Goal: Information Seeking & Learning: Learn about a topic

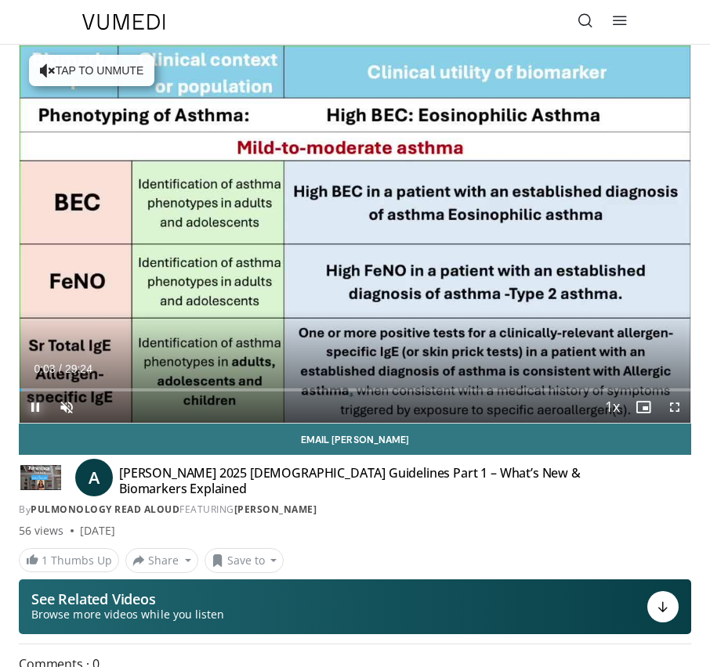
click at [32, 404] on span "Video Player" at bounding box center [35, 407] width 31 height 31
click at [68, 405] on span "Video Player" at bounding box center [66, 407] width 31 height 31
click at [36, 405] on span "Video Player" at bounding box center [35, 407] width 31 height 31
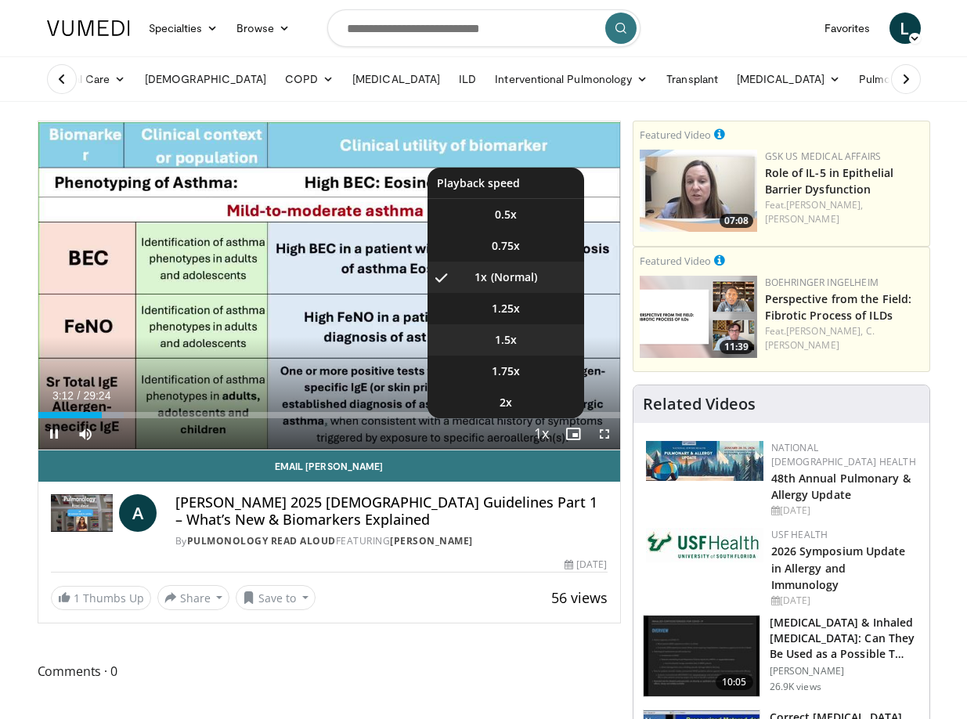
click at [524, 335] on li "1.5x" at bounding box center [506, 339] width 157 height 31
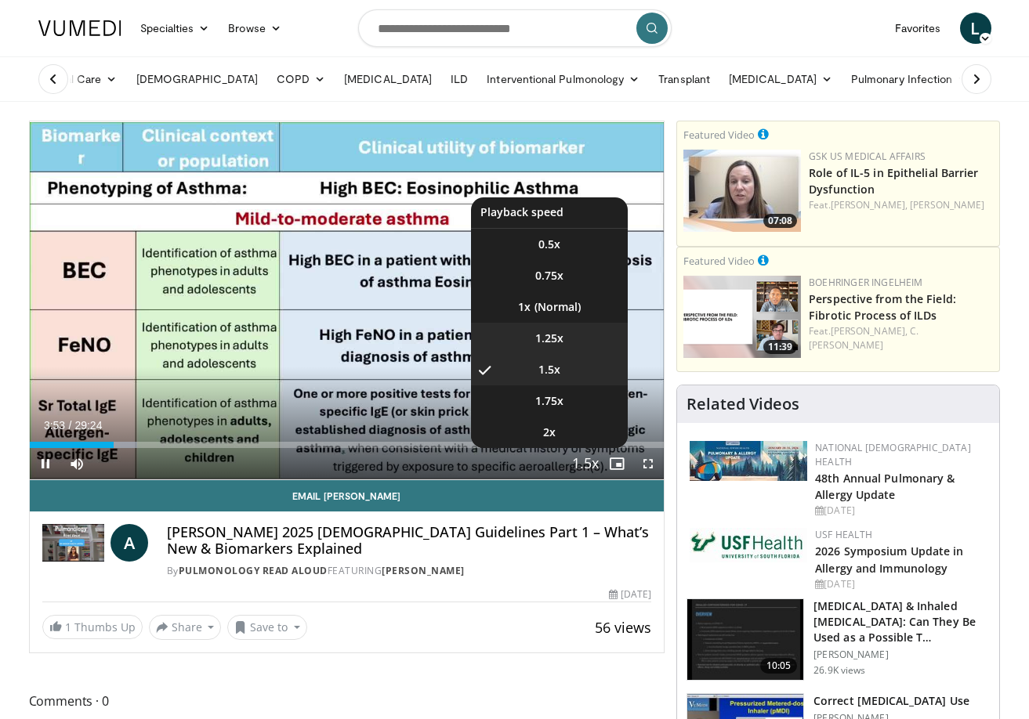
click at [551, 335] on span "1.25x" at bounding box center [549, 339] width 28 height 16
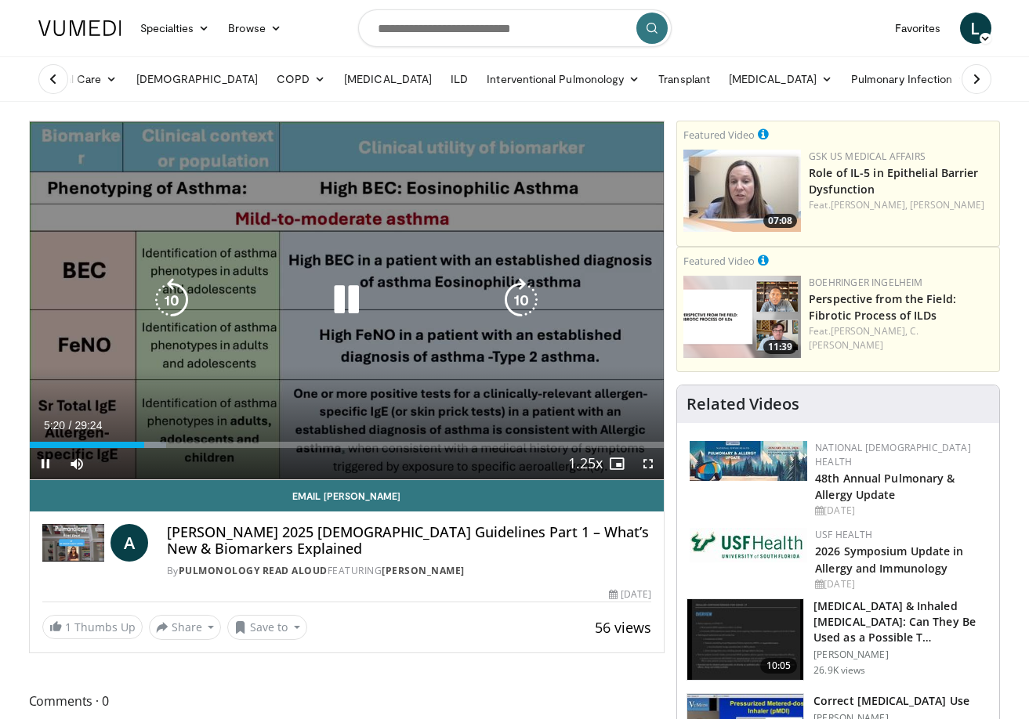
click at [345, 302] on icon "Video Player" at bounding box center [346, 300] width 44 height 44
click at [342, 298] on icon "Video Player" at bounding box center [346, 300] width 44 height 44
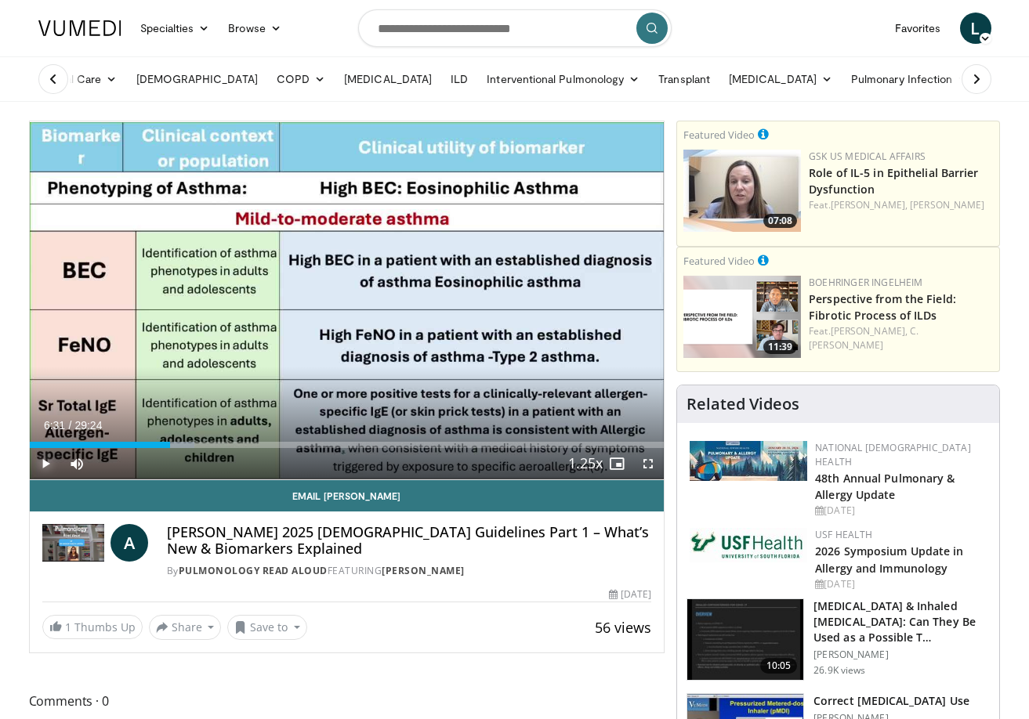
click at [47, 469] on span "Video Player" at bounding box center [45, 463] width 31 height 31
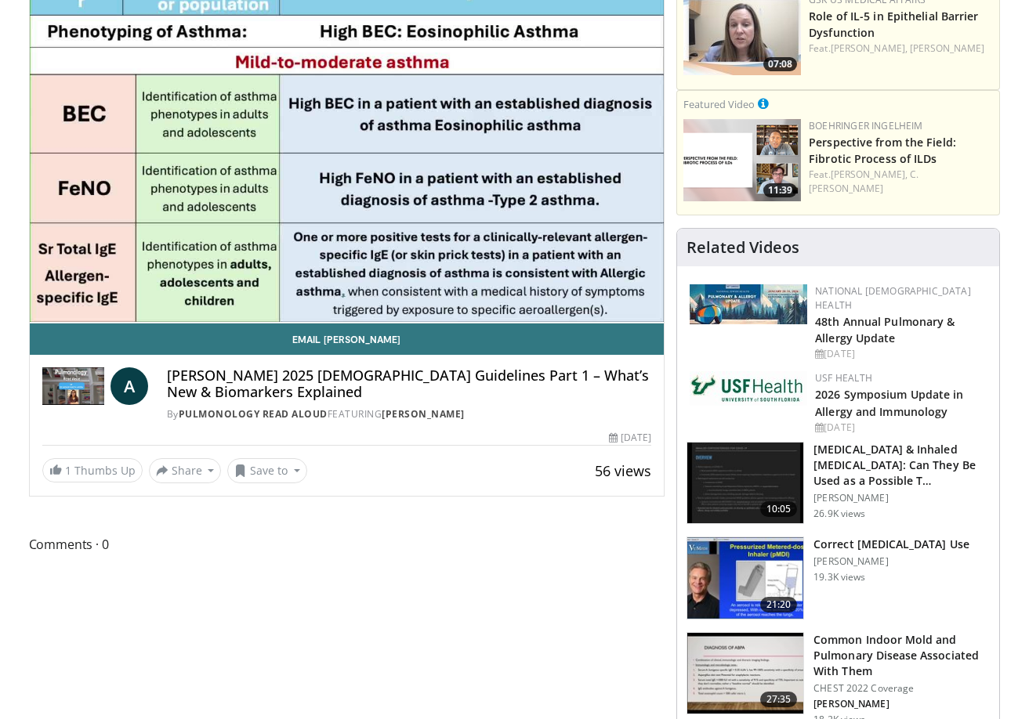
scroll to position [78, 0]
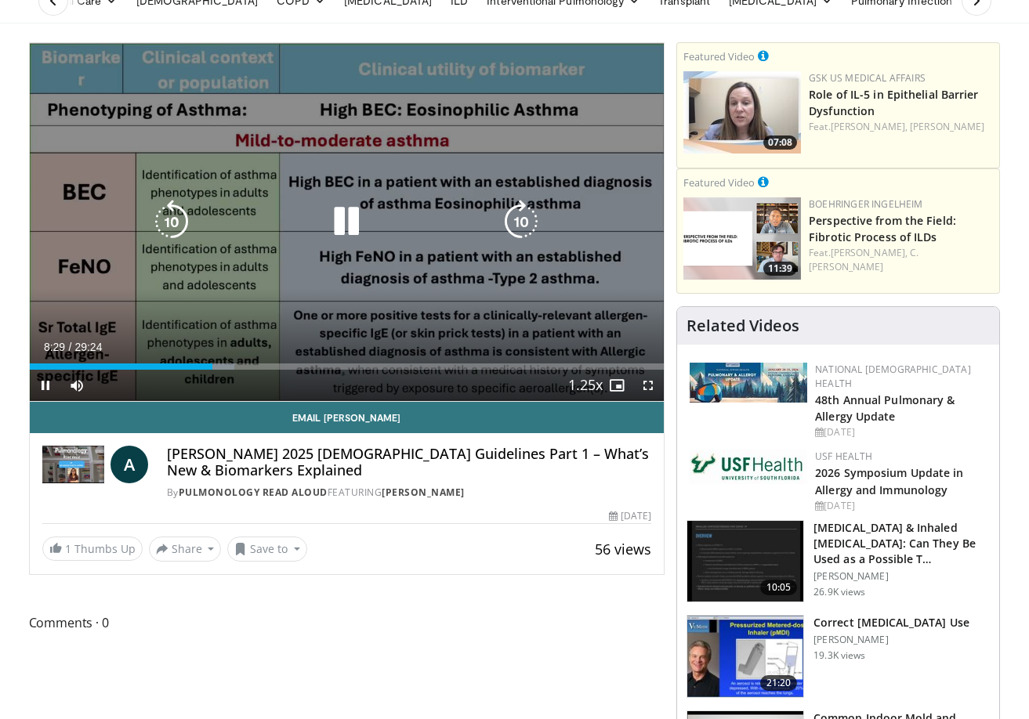
click at [347, 215] on icon "Video Player" at bounding box center [346, 222] width 44 height 44
click at [342, 224] on icon "Video Player" at bounding box center [346, 222] width 44 height 44
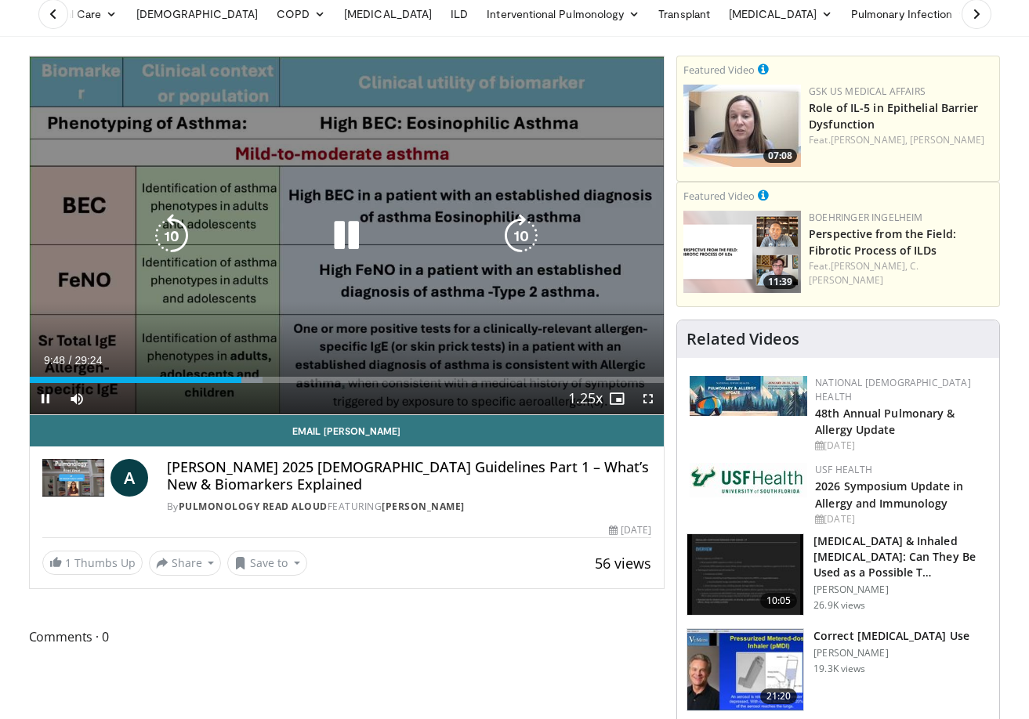
scroll to position [0, 0]
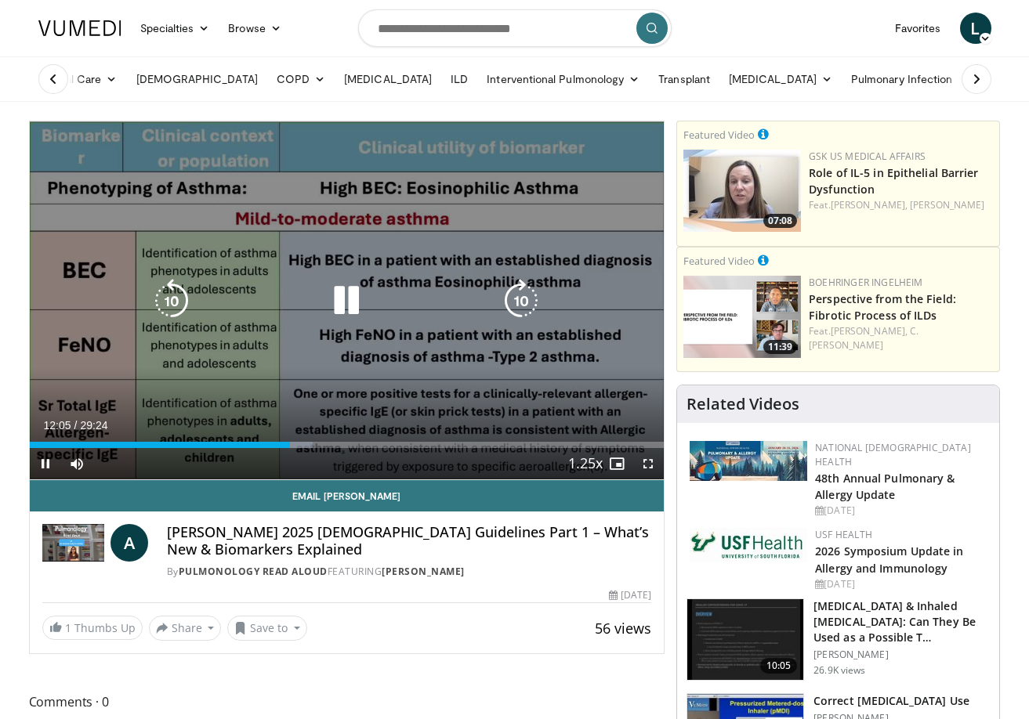
click at [349, 295] on icon "Video Player" at bounding box center [346, 301] width 44 height 44
click at [340, 301] on icon "Video Player" at bounding box center [346, 301] width 44 height 44
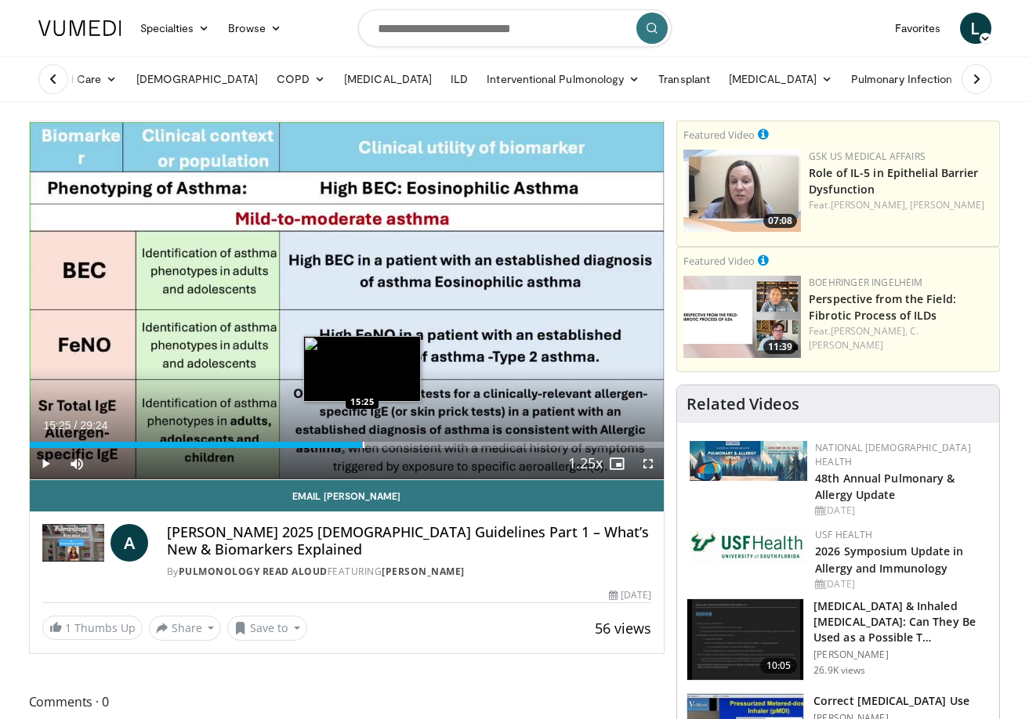
drag, startPoint x: 302, startPoint y: 445, endPoint x: 362, endPoint y: 444, distance: 59.5
click at [363, 444] on div "Progress Bar" at bounding box center [364, 445] width 2 height 6
drag, startPoint x: 359, startPoint y: 444, endPoint x: 388, endPoint y: 443, distance: 29.0
click at [388, 443] on video-js "**********" at bounding box center [347, 300] width 635 height 359
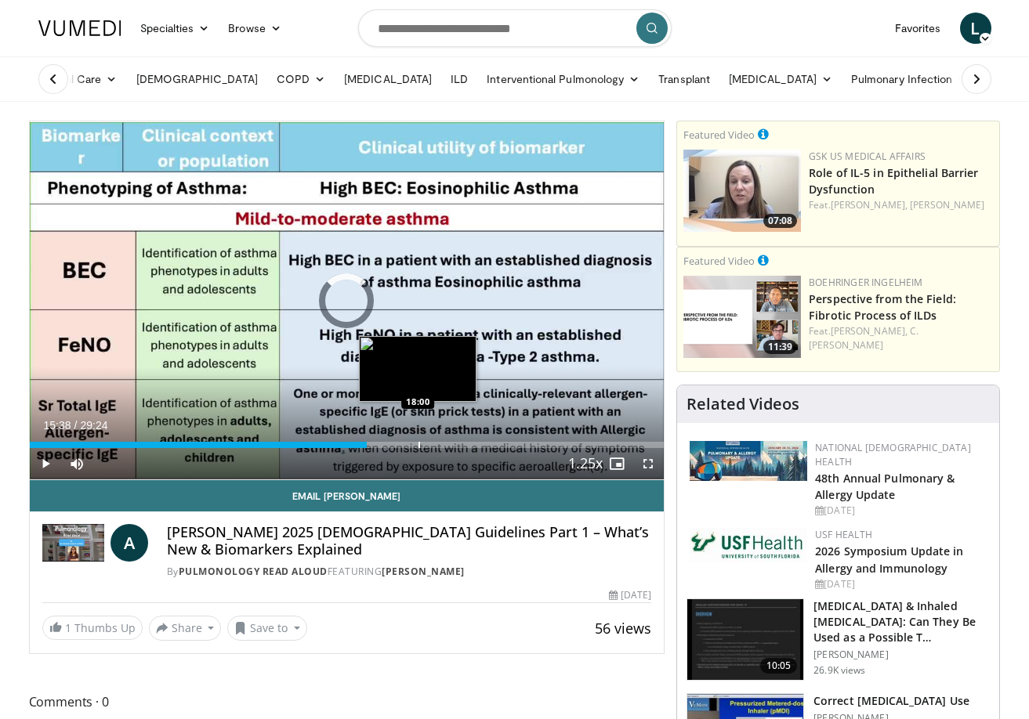
drag, startPoint x: 374, startPoint y: 447, endPoint x: 418, endPoint y: 447, distance: 43.9
click at [418, 447] on div "Progress Bar" at bounding box center [419, 445] width 2 height 6
drag, startPoint x: 421, startPoint y: 445, endPoint x: 479, endPoint y: 450, distance: 59.0
click at [479, 450] on div "Current Time 18:07 / Duration 29:24 Play Skip Backward Skip Forward Mute 100% L…" at bounding box center [347, 463] width 635 height 31
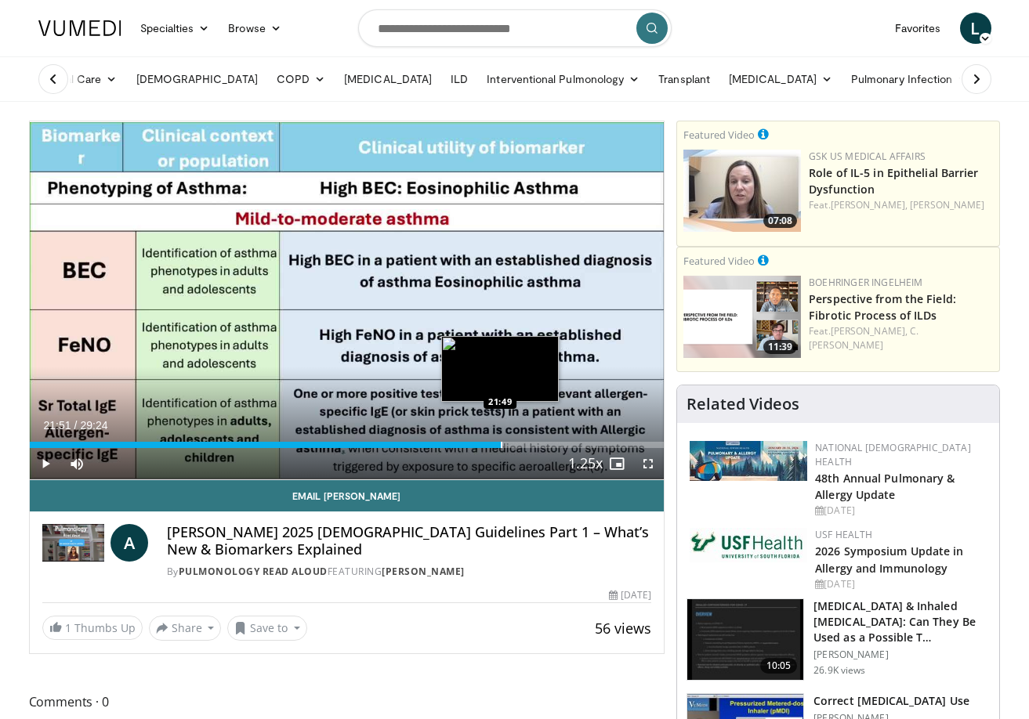
click at [501, 443] on div "Progress Bar" at bounding box center [502, 445] width 2 height 6
click at [521, 439] on div "Loaded : 74.68% 21:51 22:45" at bounding box center [347, 440] width 635 height 15
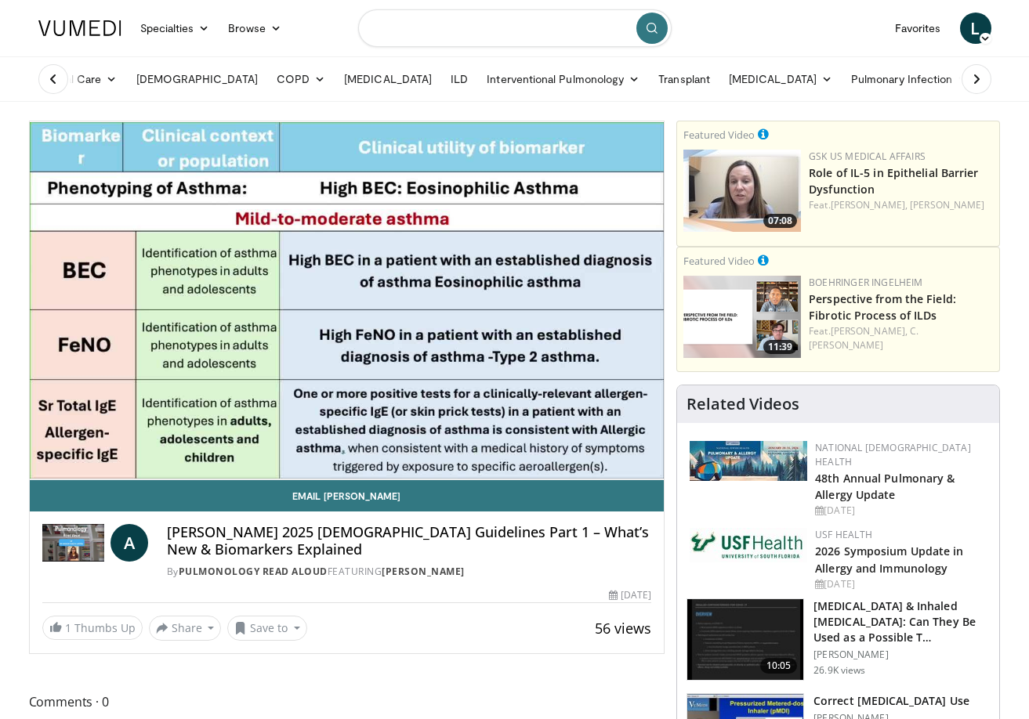
click at [532, 32] on input "Search topics, interventions" at bounding box center [514, 28] width 313 height 38
type input "*********"
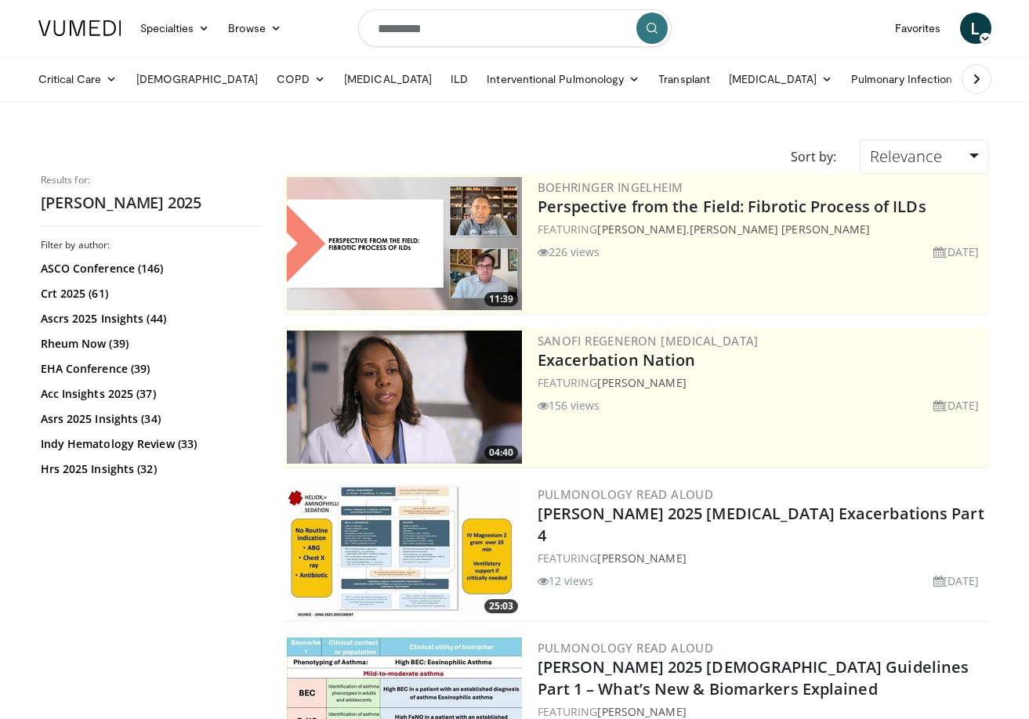
click at [503, 26] on input "*********" at bounding box center [514, 28] width 313 height 38
click at [651, 32] on icon "submit" at bounding box center [652, 28] width 13 height 13
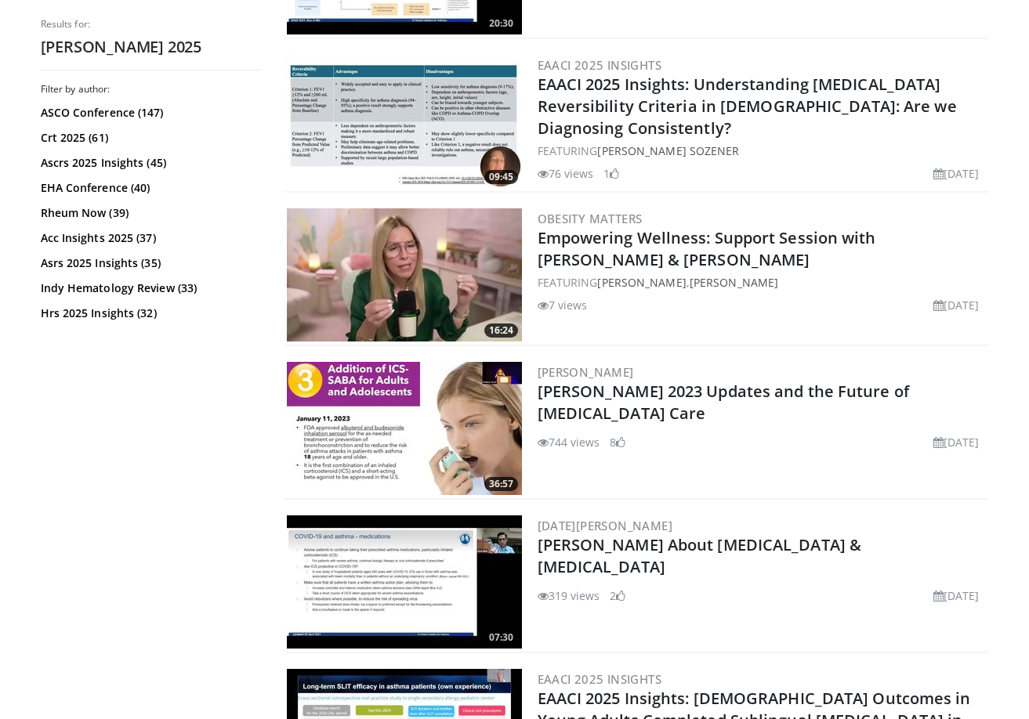
scroll to position [2350, 0]
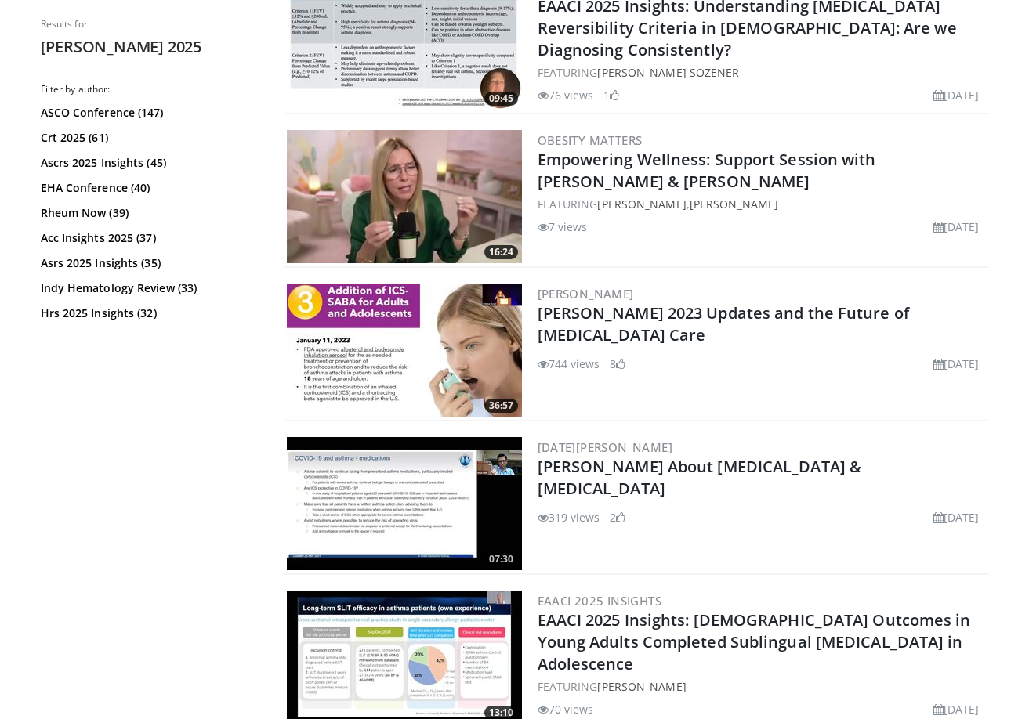
click at [602, 356] on ul "744 views January 5, 2024 8" at bounding box center [584, 363] width 94 height 15
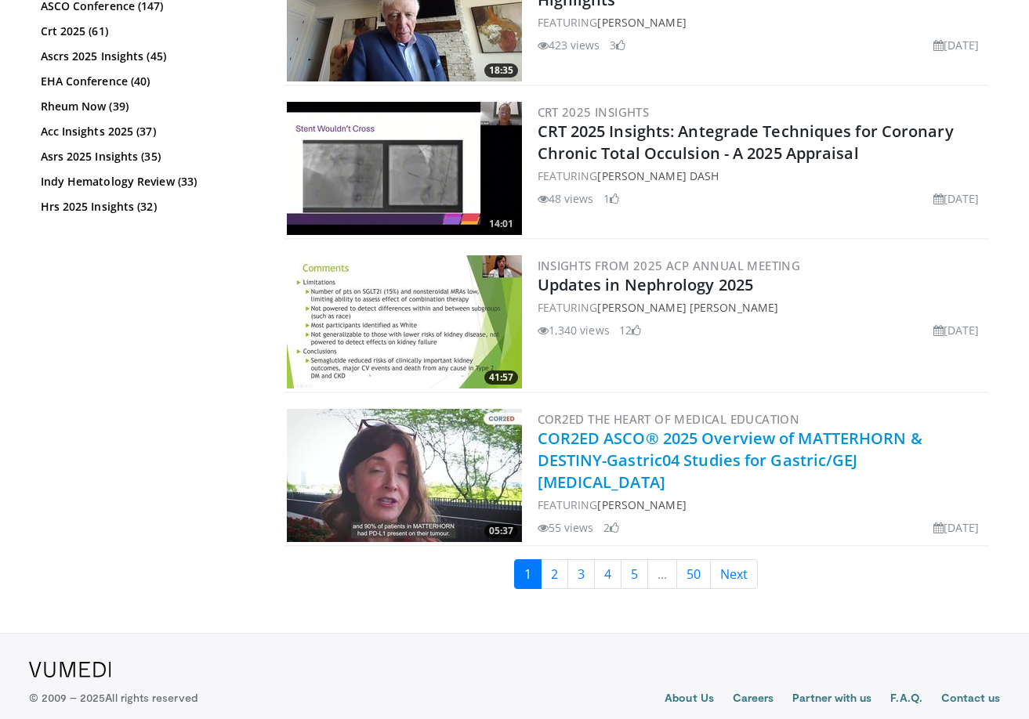
scroll to position [3798, 0]
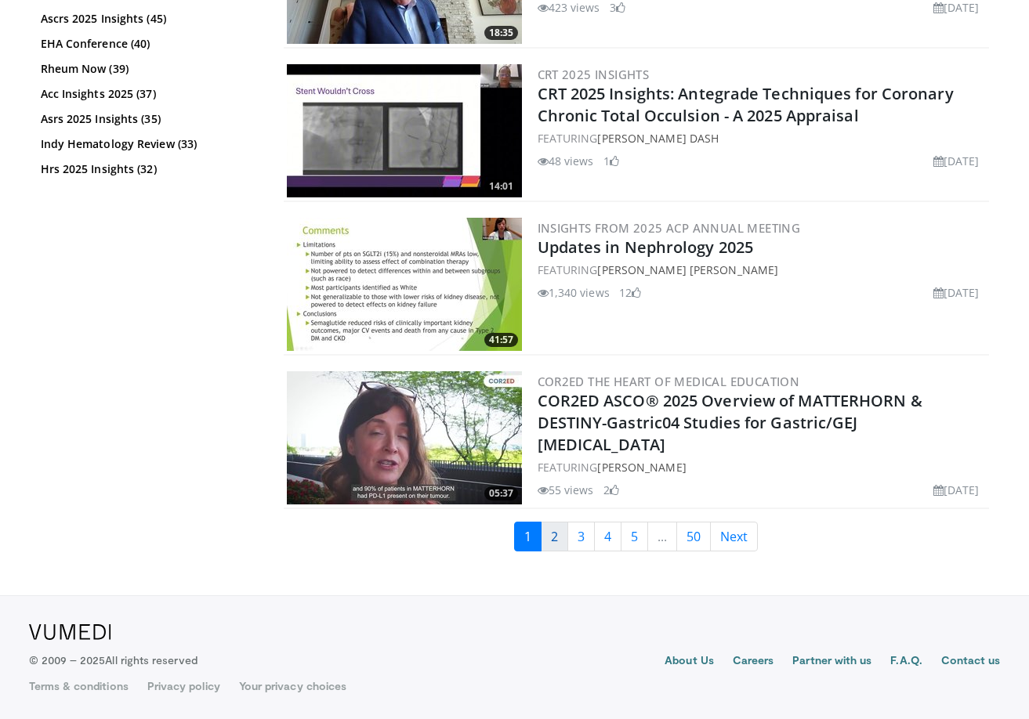
click at [555, 529] on link "2" at bounding box center [554, 537] width 27 height 30
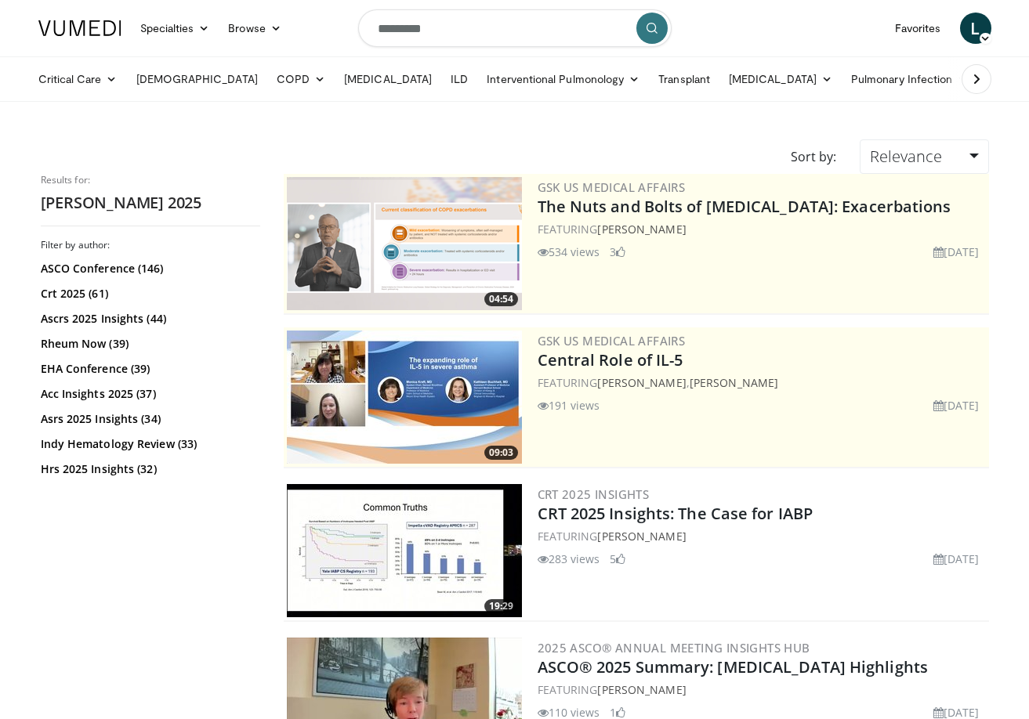
click at [470, 20] on input "*********" at bounding box center [514, 28] width 313 height 38
click at [385, 31] on input "*********" at bounding box center [514, 28] width 313 height 38
type input "**********"
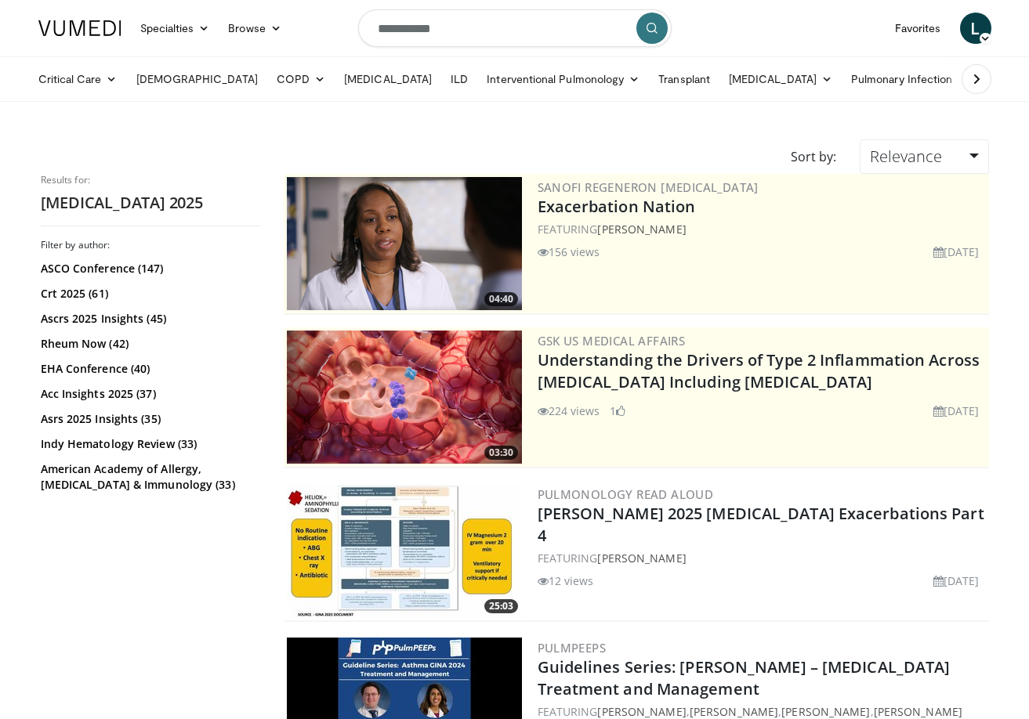
click at [461, 27] on input "**********" at bounding box center [514, 28] width 313 height 38
type input "**********"
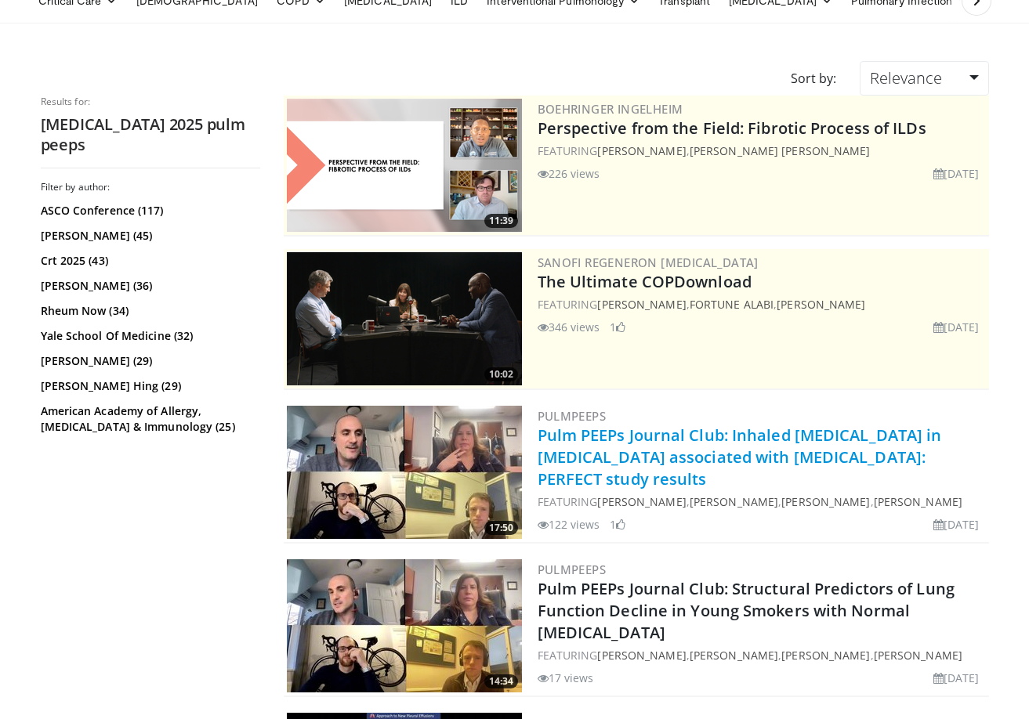
scroll to position [157, 0]
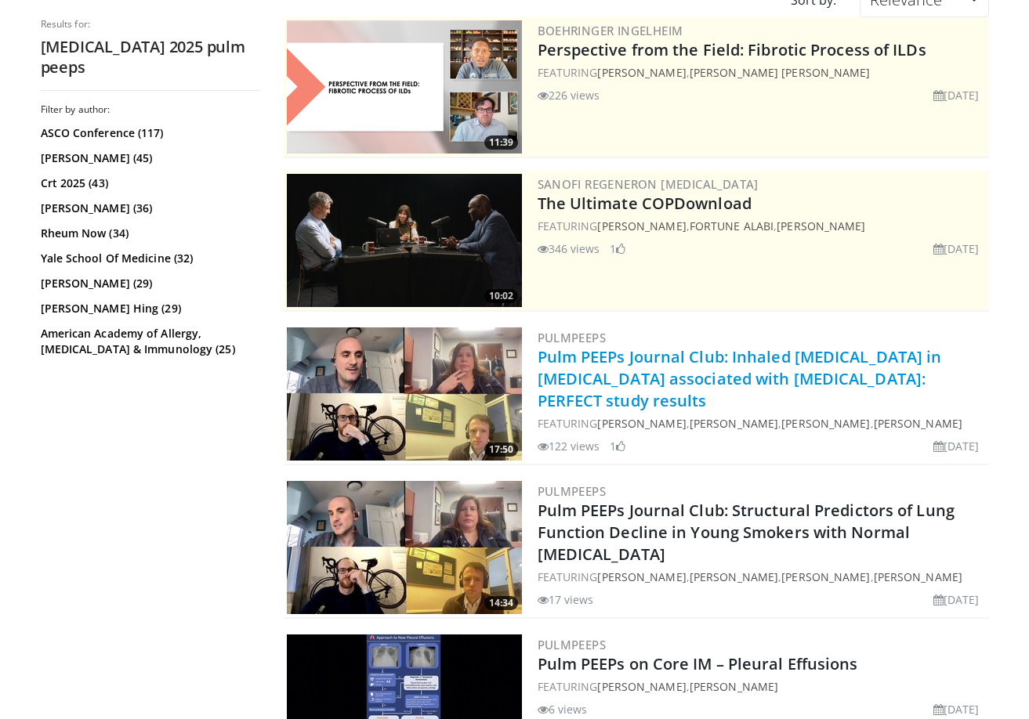
click at [670, 353] on link "Pulm PEEPs Journal Club: Inhaled [MEDICAL_DATA] in [MEDICAL_DATA] associated wi…" at bounding box center [739, 378] width 404 height 65
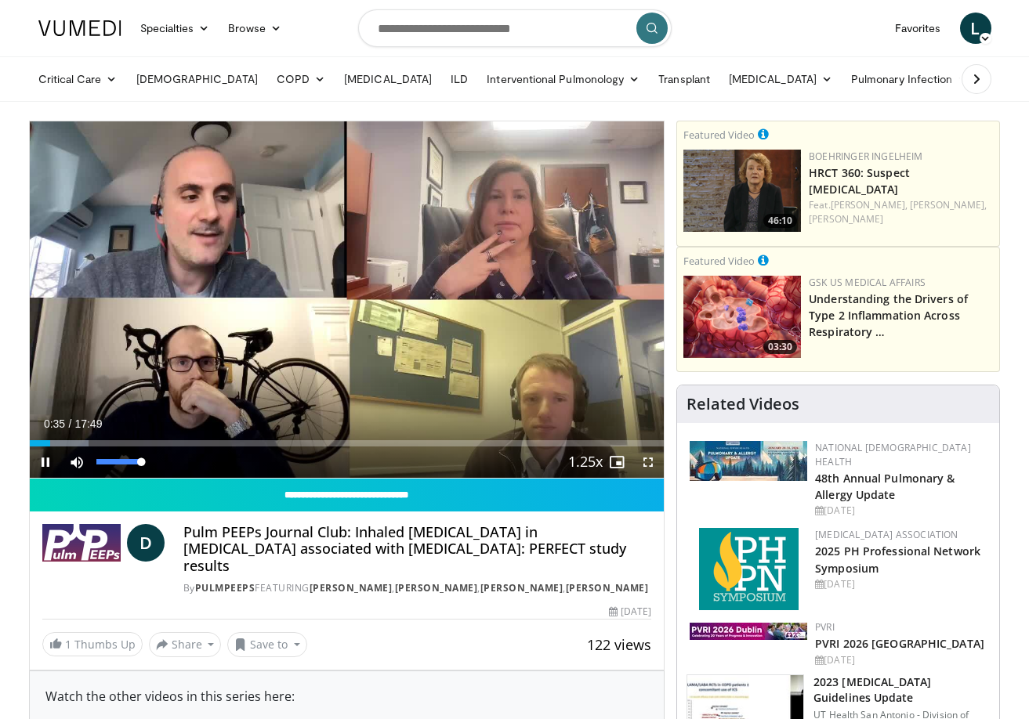
drag, startPoint x: 138, startPoint y: 459, endPoint x: 705, endPoint y: 582, distance: 580.3
click at [166, 462] on div "Mute 100%" at bounding box center [116, 462] width 110 height 31
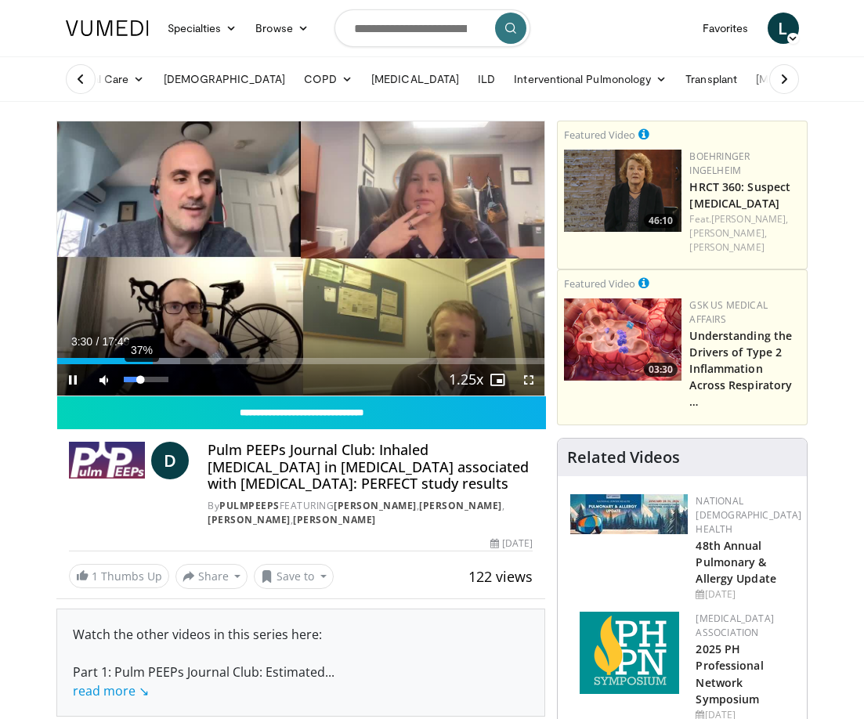
drag, startPoint x: 163, startPoint y: 382, endPoint x: 139, endPoint y: 380, distance: 23.6
click at [139, 380] on div "Volume Level" at bounding box center [132, 379] width 17 height 5
click at [146, 382] on div "Volume Level" at bounding box center [135, 379] width 22 height 5
click at [146, 382] on video-js "**********" at bounding box center [301, 258] width 488 height 274
click at [153, 380] on div "Volume Level" at bounding box center [138, 379] width 29 height 5
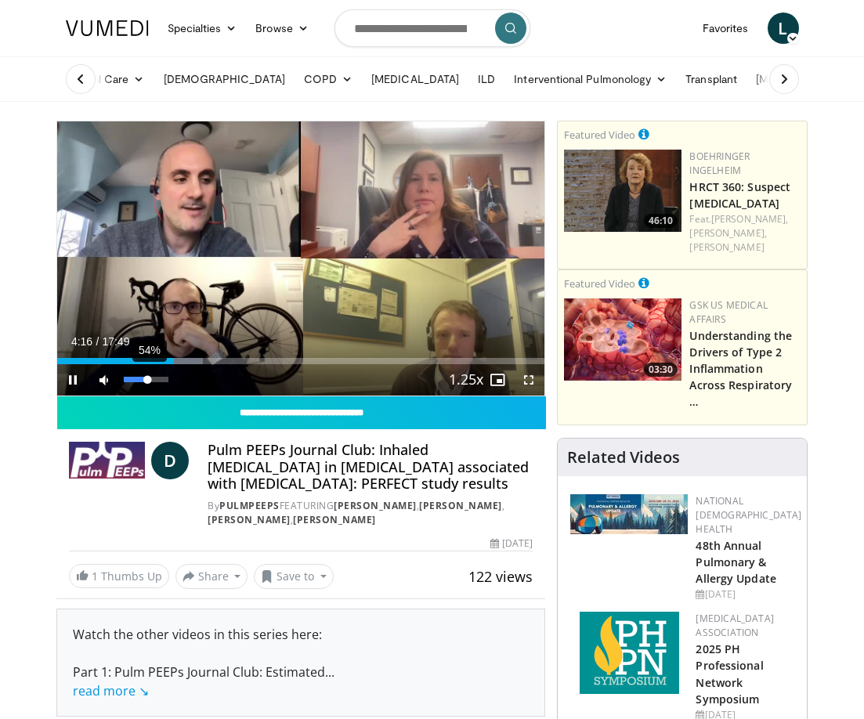
click at [148, 379] on div "Volume Level" at bounding box center [136, 379] width 24 height 5
drag, startPoint x: 149, startPoint y: 378, endPoint x: 137, endPoint y: 378, distance: 11.8
click at [137, 378] on div "Volume Level" at bounding box center [130, 379] width 13 height 5
drag, startPoint x: 132, startPoint y: 378, endPoint x: 147, endPoint y: 378, distance: 14.9
click at [147, 378] on div "Volume Level" at bounding box center [136, 379] width 24 height 5
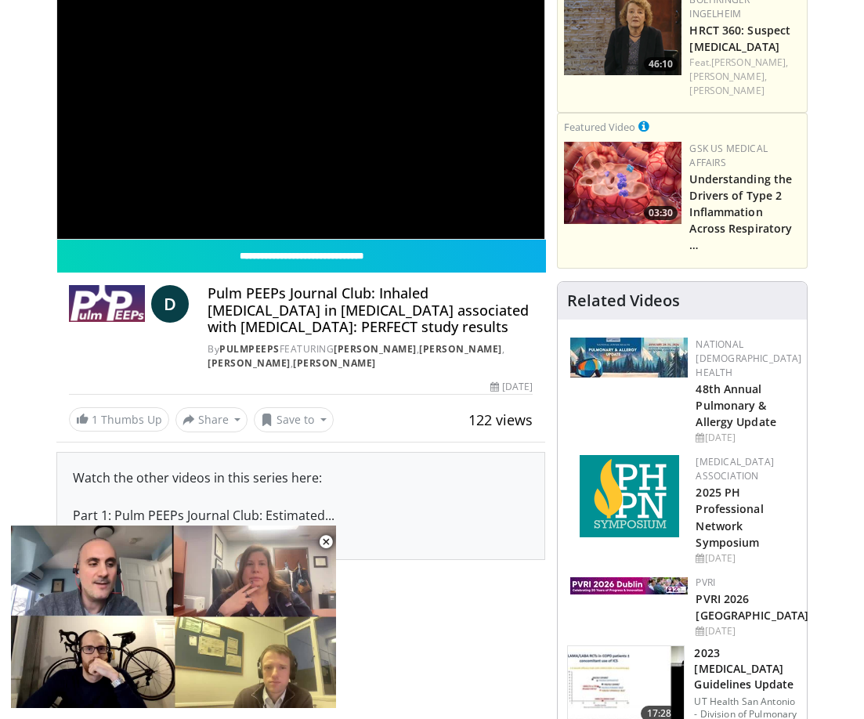
scroll to position [235, 0]
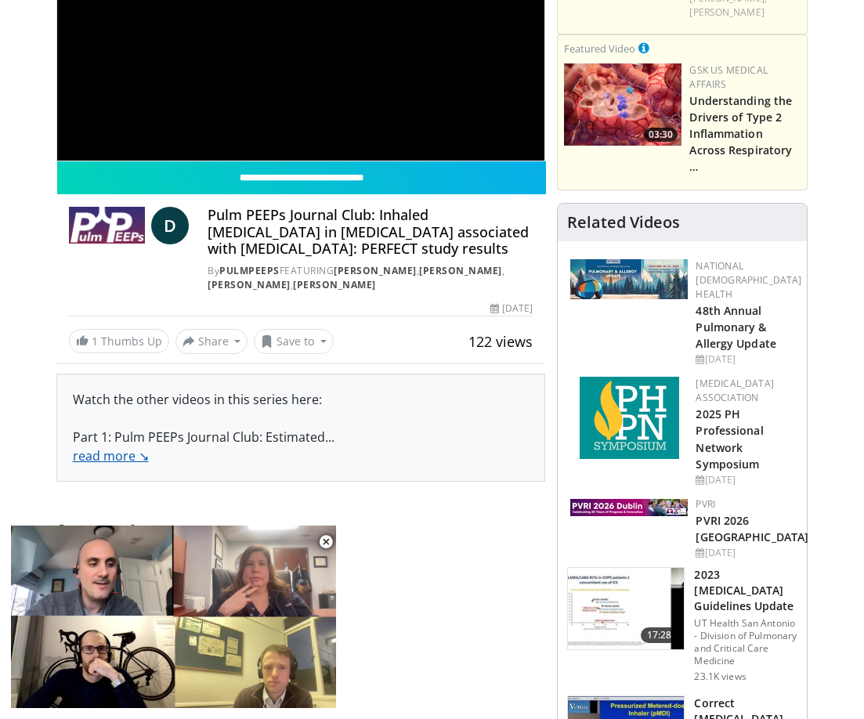
click at [128, 457] on link "read more ↘" at bounding box center [111, 455] width 76 height 17
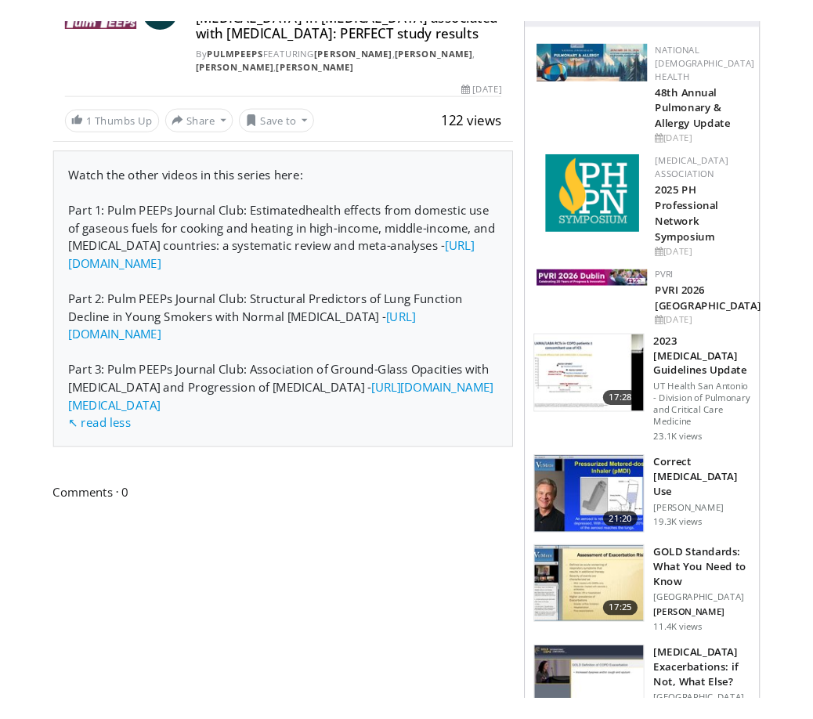
scroll to position [0, 0]
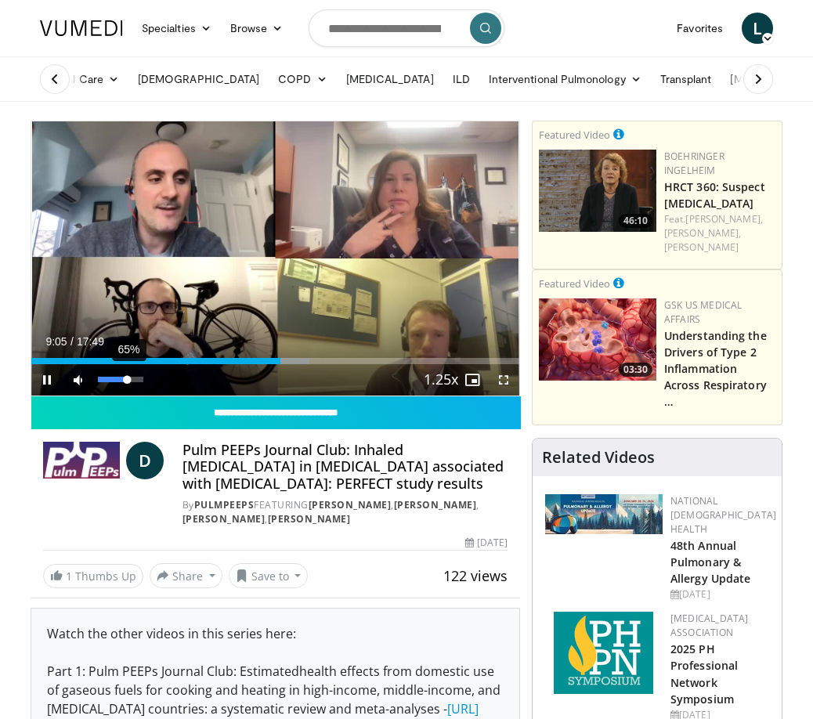
click at [127, 382] on div "Volume Level" at bounding box center [112, 379] width 29 height 5
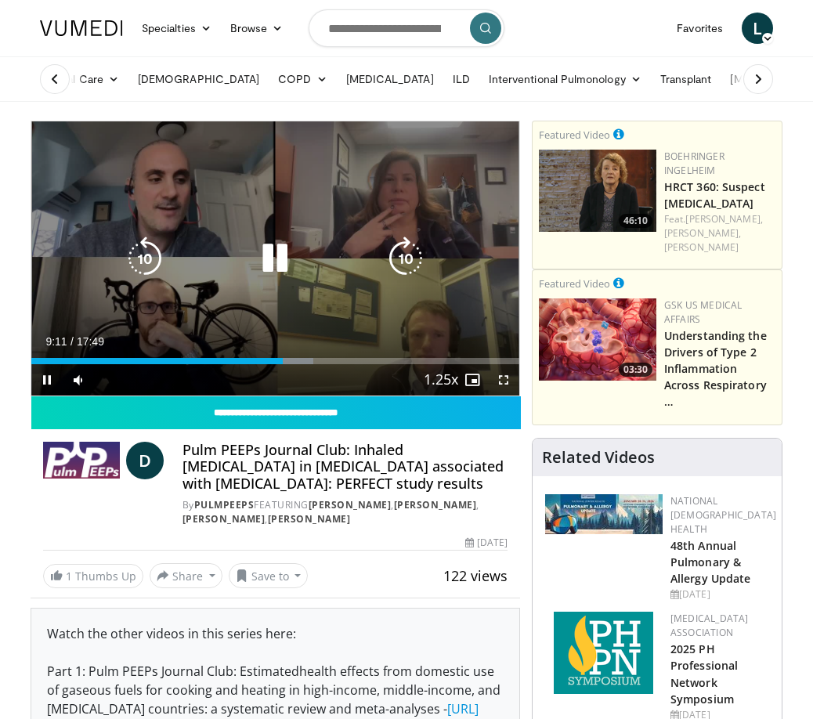
click at [270, 255] on icon "Video Player" at bounding box center [275, 259] width 44 height 44
